Goal: Task Accomplishment & Management: Complete application form

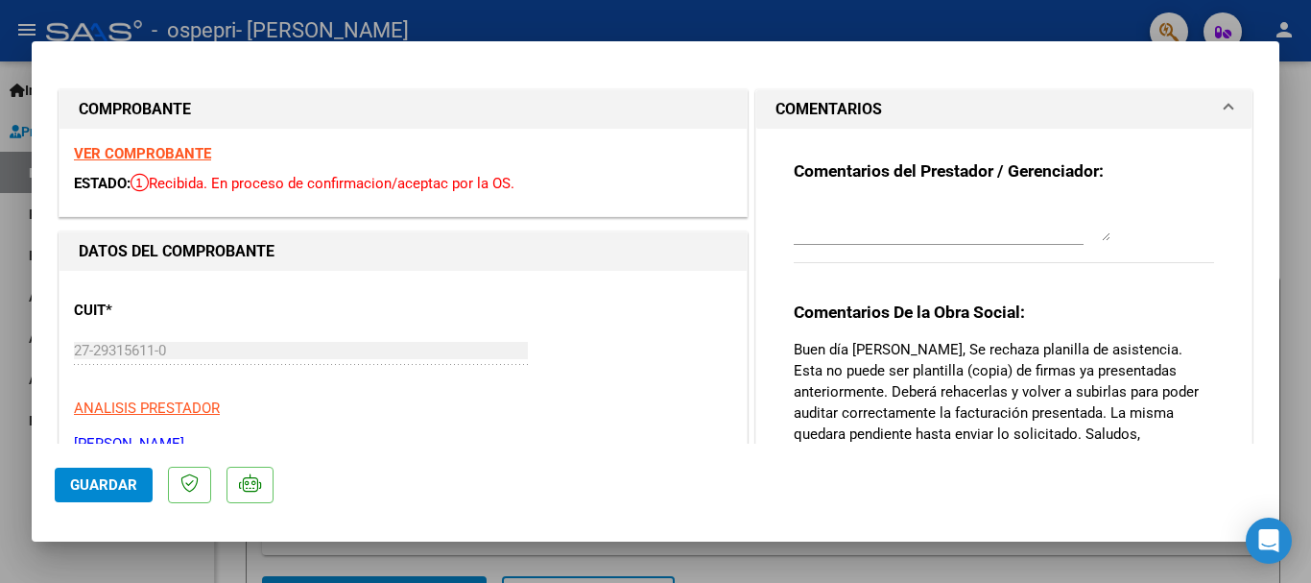
click at [0, 242] on div at bounding box center [655, 291] width 1311 height 583
type input "$ 0,00"
click at [12, 415] on div at bounding box center [655, 291] width 1311 height 583
type input "$ 0,00"
